Goal: Task Accomplishment & Management: Complete application form

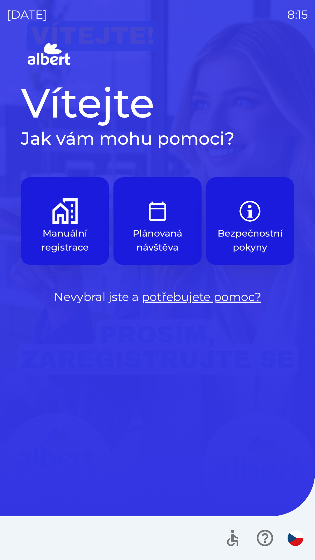
click at [123, 65] on img at bounding box center [157, 55] width 273 height 28
click at [1, 555] on div at bounding box center [157, 538] width 315 height 44
drag, startPoint x: 315, startPoint y: 62, endPoint x: 308, endPoint y: 11, distance: 50.9
click at [315, 62] on div "[DATE] 8:15 Vítejte Jak vám mohu pomoci? Manuální registrace Plánovaná návštěva…" at bounding box center [157, 280] width 315 height 560
drag, startPoint x: 308, startPoint y: 11, endPoint x: 267, endPoint y: 34, distance: 46.7
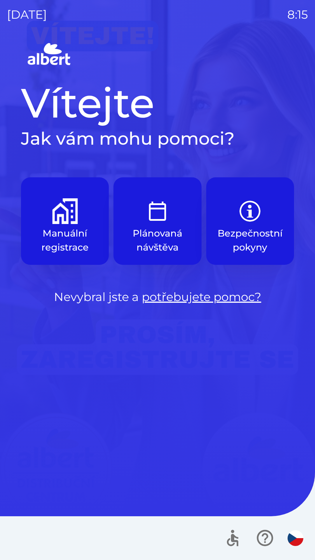
click at [267, 34] on div "[DATE] 8:15 Vítejte Jak vám mohu pomoci? Manuální registrace Plánovaná návštěva…" at bounding box center [157, 280] width 315 height 560
click at [304, 23] on p "8:15" at bounding box center [297, 14] width 21 height 17
click at [309, 29] on div "[DATE] 8:15 Vítejte Jak vám mohu pomoci? Manuální registrace Plánovaná návštěva…" at bounding box center [157, 280] width 315 height 560
click at [212, 331] on div "Vítejte Jak vám mohu pomoci? Manuální registrace Plánovaná návštěva Bezpečnostn…" at bounding box center [157, 300] width 301 height 519
drag, startPoint x: 315, startPoint y: 500, endPoint x: 180, endPoint y: 234, distance: 297.6
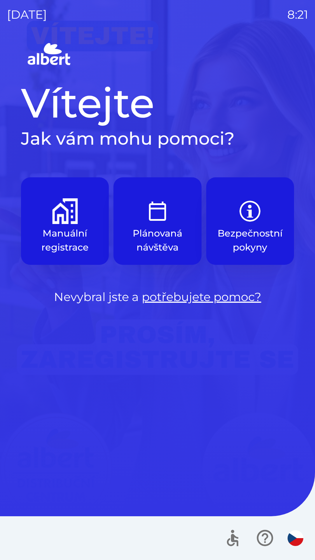
click at [180, 234] on div "[DATE] 8:21 Vítejte Jak vám mohu pomoci? Manuální registrace Plánovaná návštěva…" at bounding box center [157, 280] width 315 height 560
click at [50, 217] on button "Manuální registrace" at bounding box center [65, 220] width 88 height 87
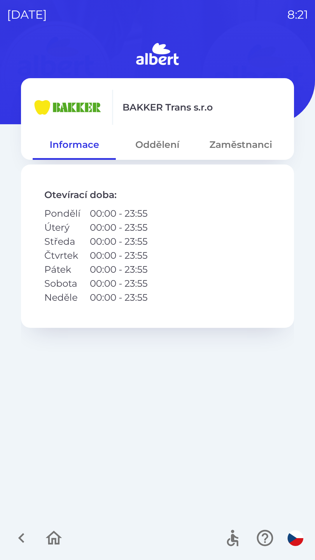
click at [226, 143] on button "Zaměstnanci" at bounding box center [240, 144] width 83 height 21
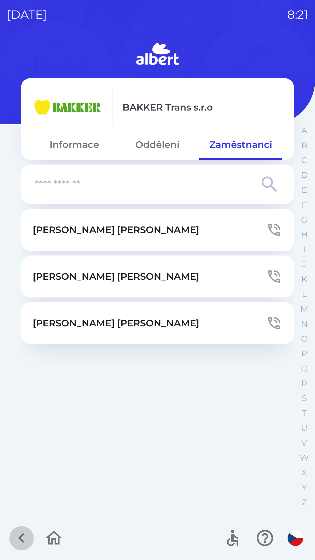
click at [16, 537] on icon "button" at bounding box center [22, 538] width 20 height 20
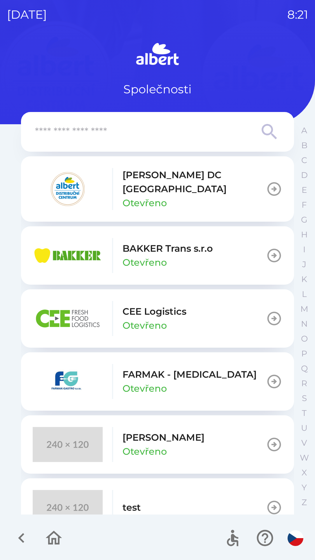
click at [134, 184] on p "[PERSON_NAME] DC [GEOGRAPHIC_DATA]" at bounding box center [193, 182] width 143 height 28
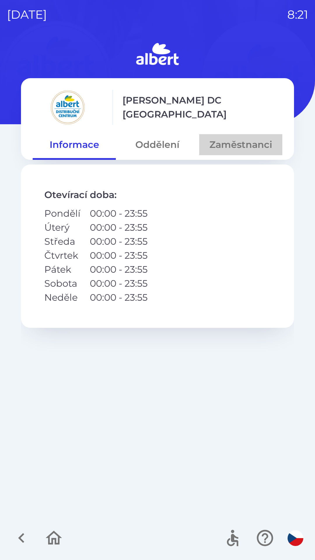
click at [232, 144] on button "Zaměstnanci" at bounding box center [240, 144] width 83 height 21
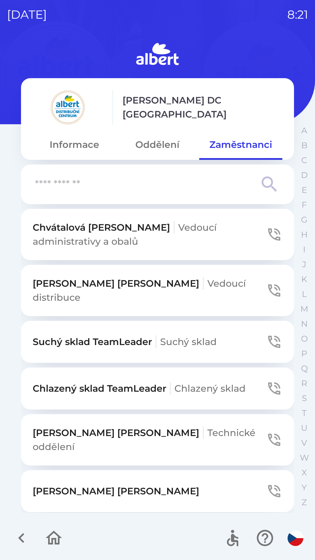
click at [95, 182] on input "text" at bounding box center [146, 184] width 222 height 16
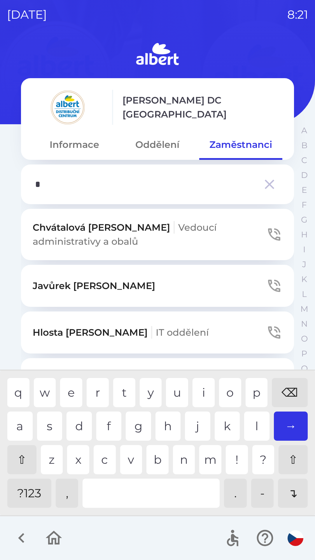
click at [196, 421] on div "j" at bounding box center [197, 425] width 25 height 29
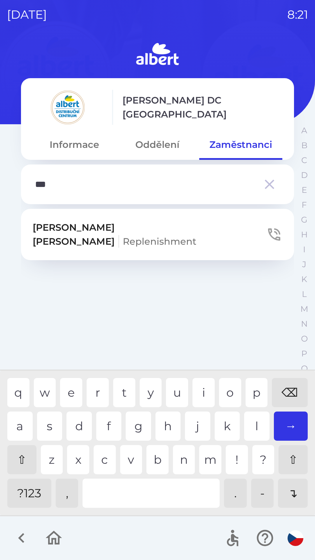
click at [100, 390] on div "r" at bounding box center [98, 392] width 22 height 29
type input "****"
click at [122, 238] on button "[PERSON_NAME] Replenishment" at bounding box center [157, 234] width 273 height 51
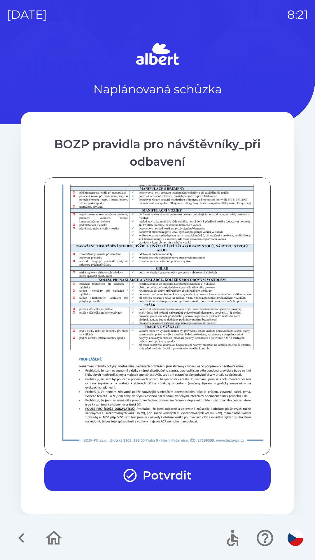
scroll to position [409, 0]
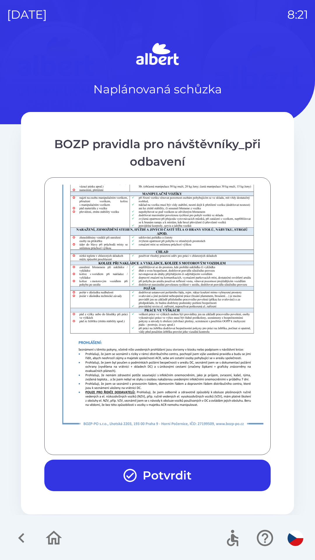
click at [109, 470] on button "Potvrdit" at bounding box center [157, 474] width 226 height 31
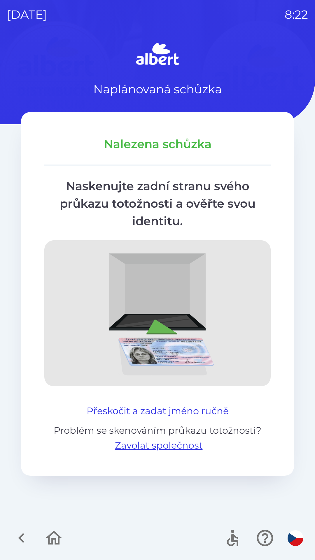
click at [131, 408] on button "Přeskočit a zadat jméno ručně" at bounding box center [157, 411] width 147 height 14
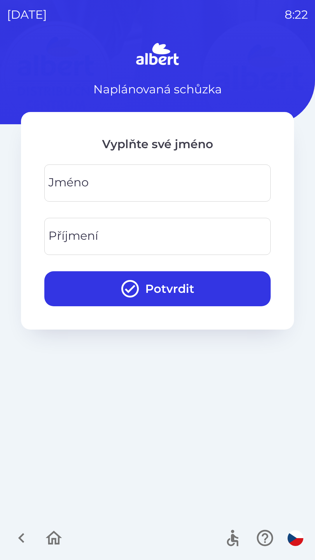
click at [59, 173] on input "Jméno" at bounding box center [157, 182] width 212 height 23
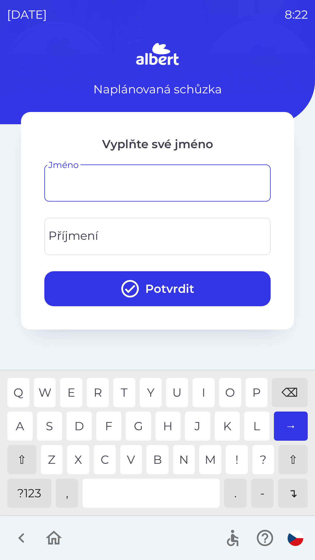
click at [22, 463] on div "⇧" at bounding box center [21, 459] width 29 height 29
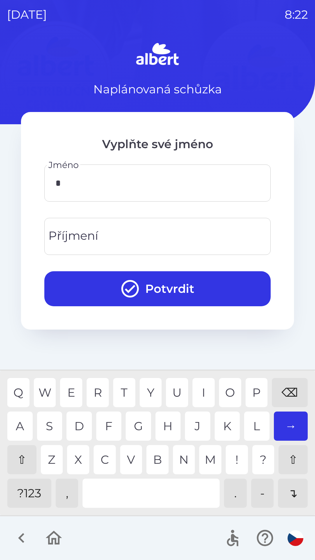
click at [226, 428] on div "K" at bounding box center [227, 425] width 25 height 29
click at [93, 391] on div "R" at bounding box center [98, 392] width 22 height 29
click at [71, 391] on div "E" at bounding box center [71, 392] width 22 height 29
type input "*****"
click at [250, 424] on div "L" at bounding box center [256, 425] width 25 height 29
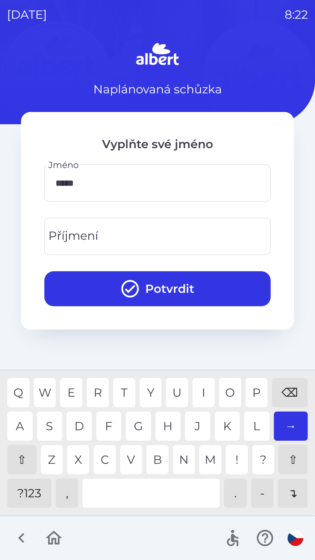
click at [131, 230] on input "Příjmení" at bounding box center [157, 236] width 212 height 23
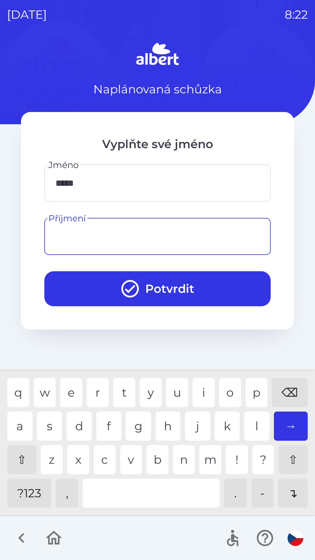
type input "*"
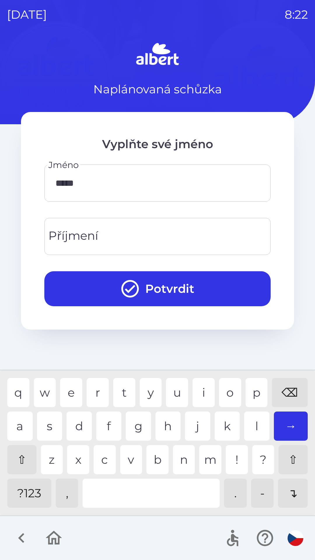
click at [147, 193] on input "*****" at bounding box center [157, 182] width 212 height 23
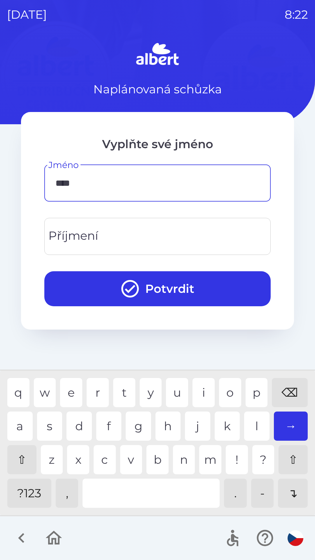
click at [291, 382] on div "⌫" at bounding box center [290, 392] width 36 height 29
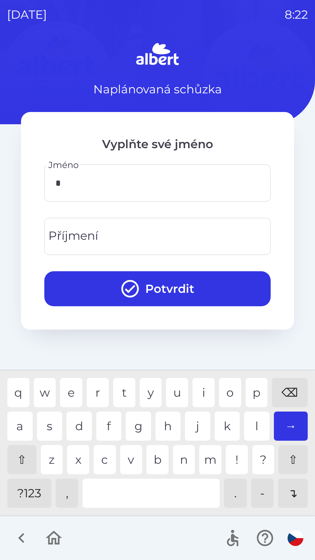
click at [284, 380] on div "⌫" at bounding box center [290, 392] width 36 height 29
click at [101, 380] on div "r" at bounding box center [98, 392] width 22 height 29
type input "*****"
click at [147, 239] on input "Příjmení" at bounding box center [157, 236] width 212 height 23
click at [95, 387] on div "r" at bounding box center [98, 392] width 22 height 29
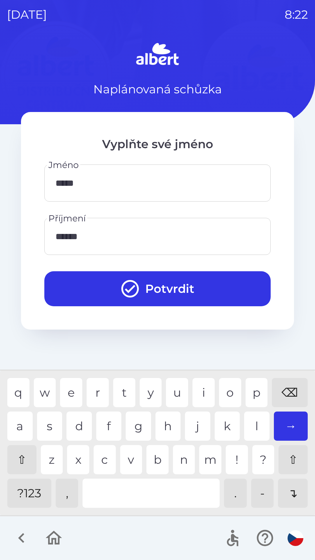
type input "*******"
click at [195, 286] on button "Potvrdit" at bounding box center [157, 288] width 226 height 35
